Goal: Navigation & Orientation: Go to known website

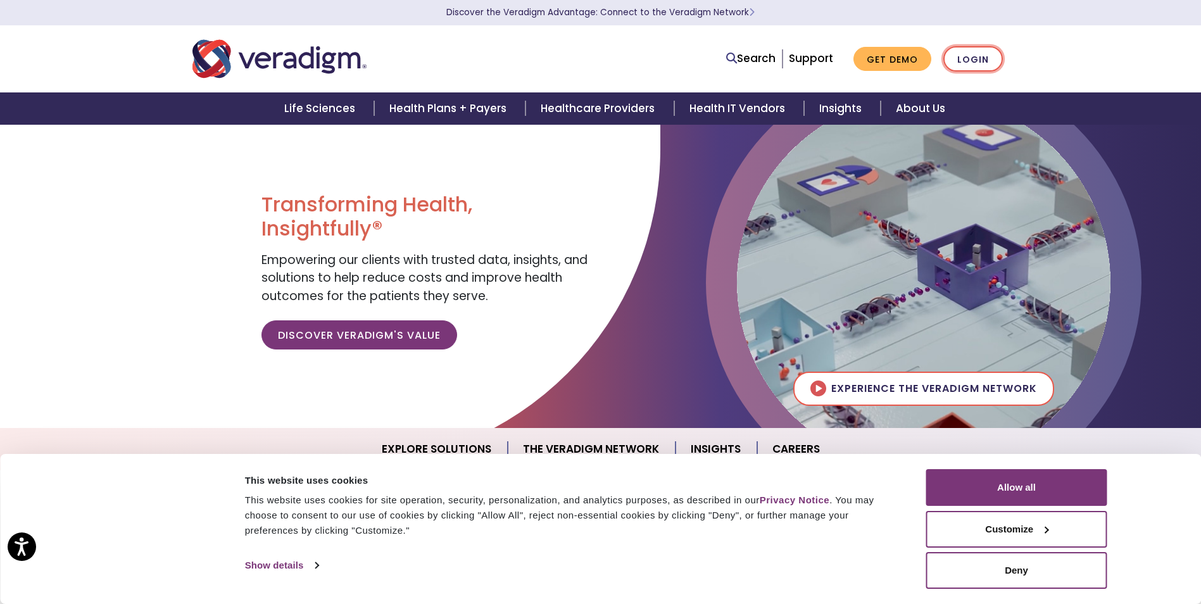
click at [972, 61] on link "Login" at bounding box center [974, 59] width 60 height 26
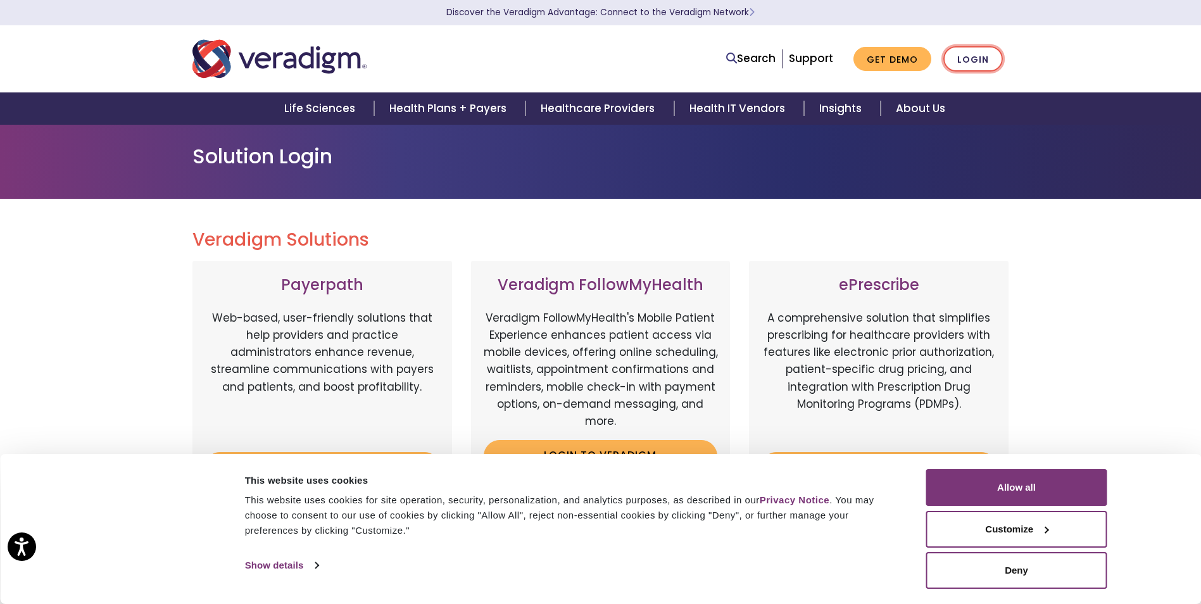
click at [972, 62] on link "Login" at bounding box center [974, 59] width 60 height 26
click at [983, 495] on button "Allow all" at bounding box center [1017, 487] width 181 height 37
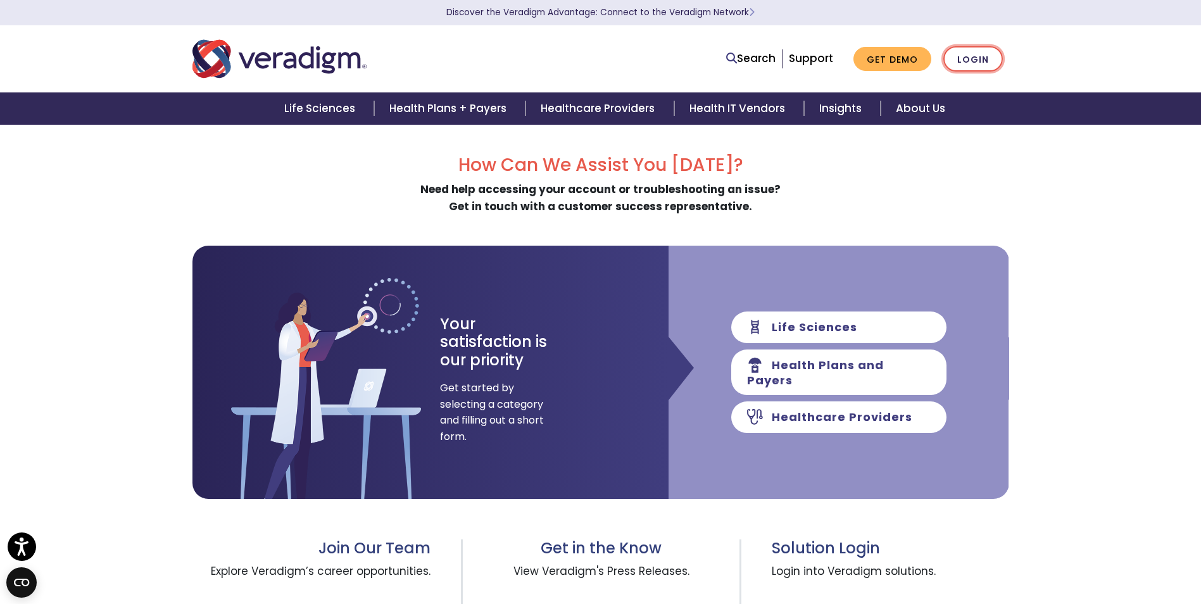
click at [975, 60] on link "Login" at bounding box center [974, 59] width 60 height 26
